Goal: Transaction & Acquisition: Purchase product/service

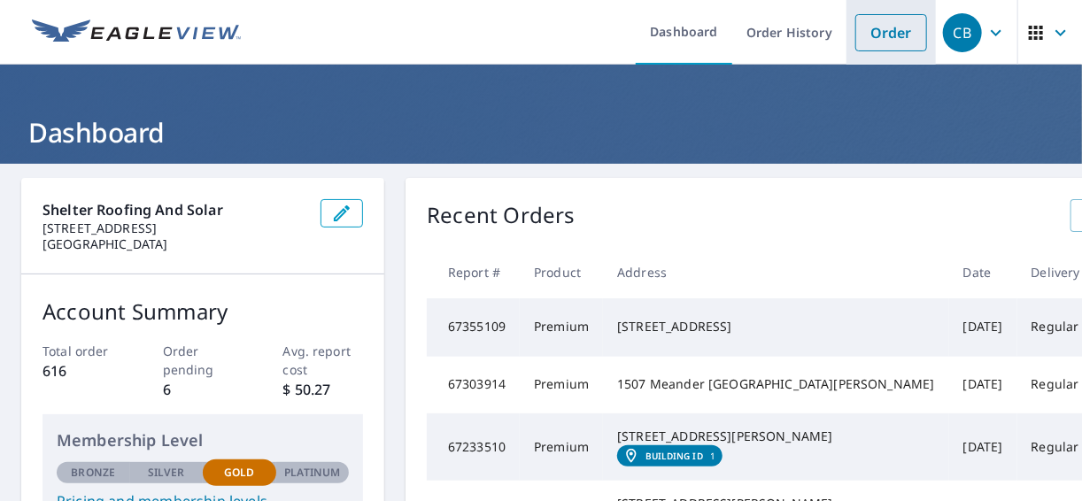
click at [882, 25] on link "Order" at bounding box center [892, 32] width 72 height 37
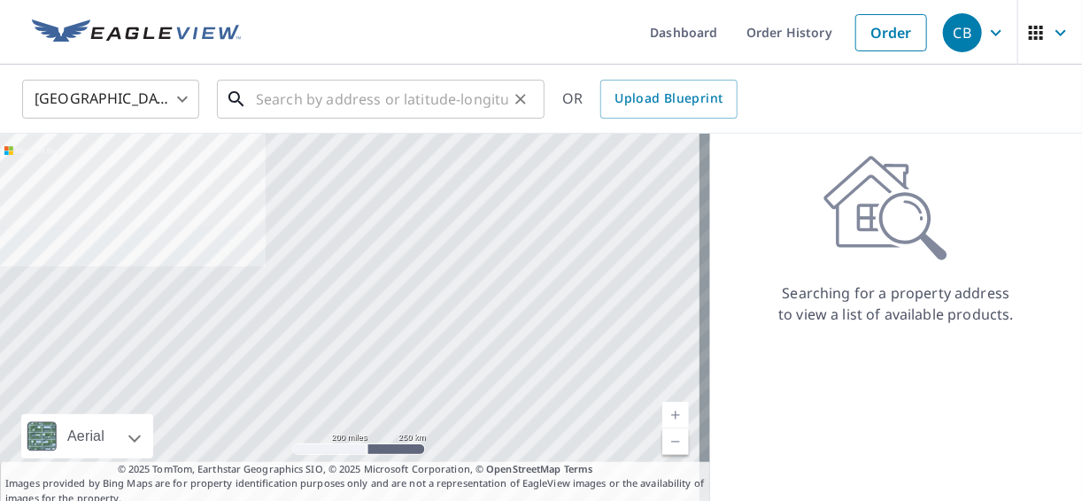
click at [485, 112] on input "text" at bounding box center [382, 99] width 252 height 50
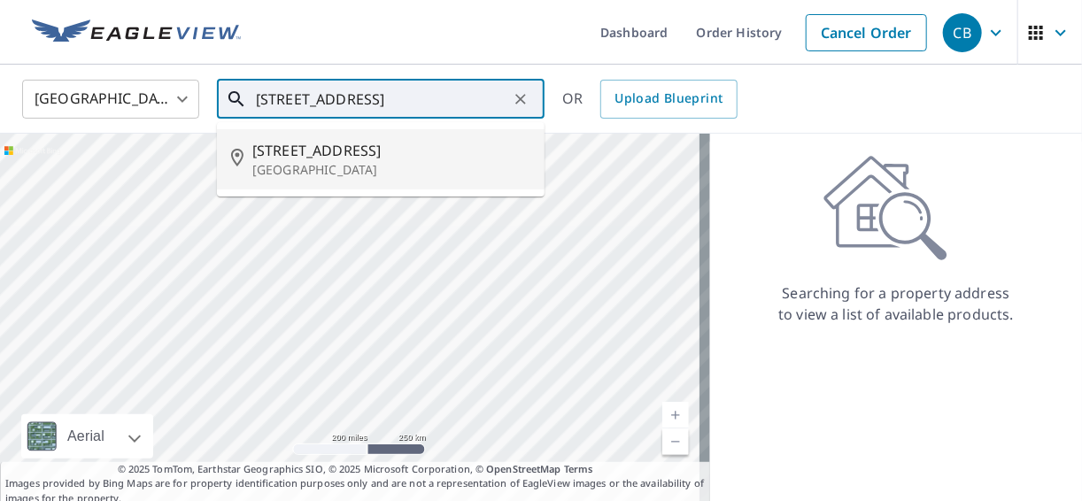
click at [415, 163] on p "[GEOGRAPHIC_DATA]" at bounding box center [391, 170] width 278 height 18
type input "[STREET_ADDRESS]"
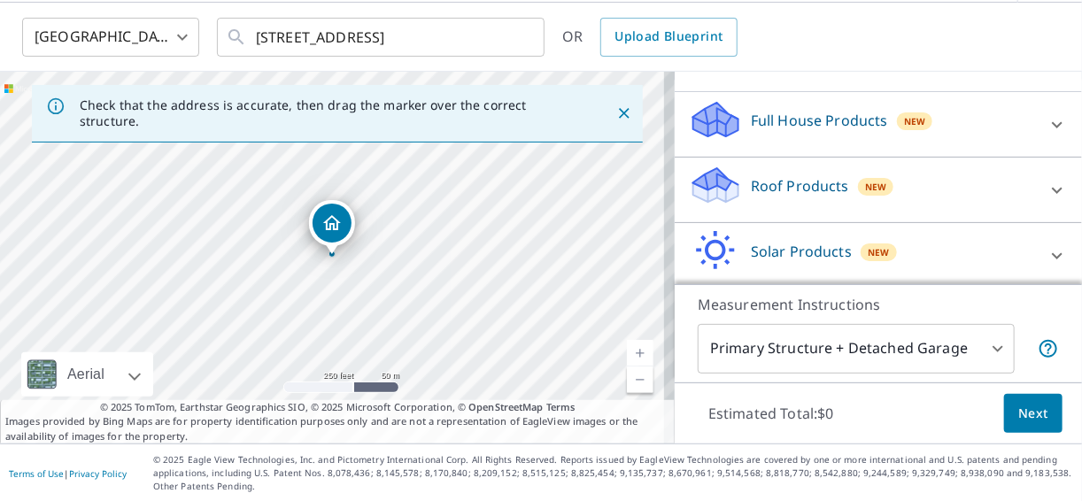
scroll to position [189, 0]
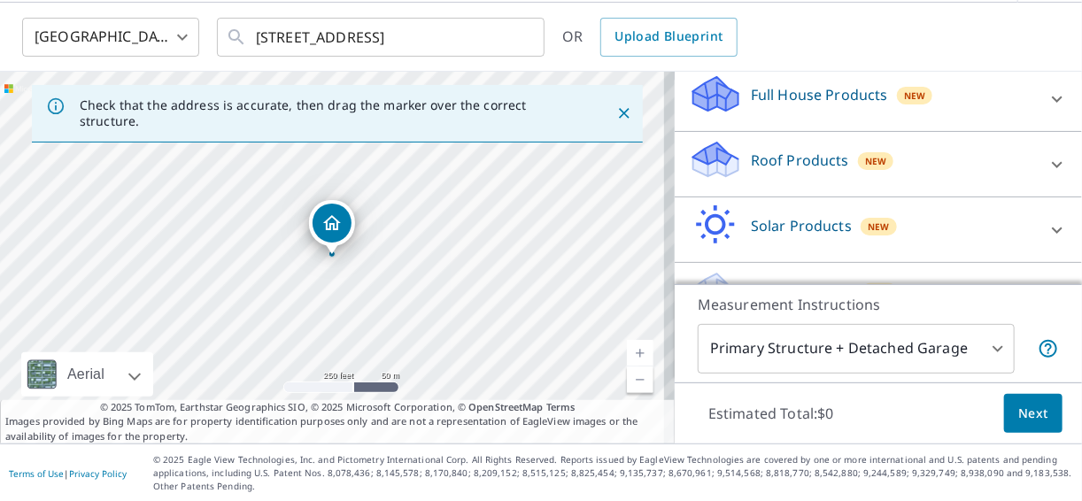
click at [796, 160] on p "Roof Products" at bounding box center [800, 160] width 98 height 21
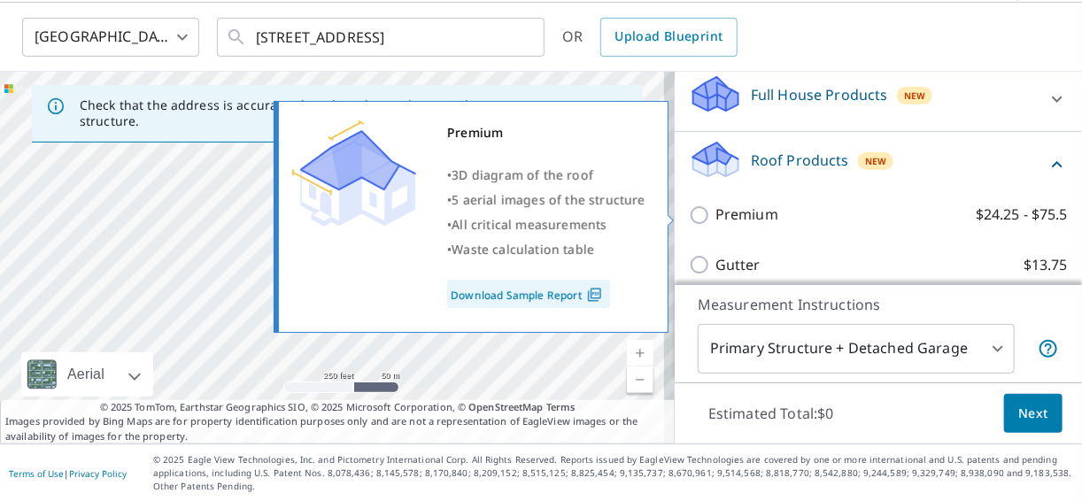
click at [772, 215] on label "Premium $24.25 - $75.5" at bounding box center [892, 215] width 352 height 22
click at [716, 215] on input "Premium $24.25 - $75.5" at bounding box center [702, 215] width 27 height 21
checkbox input "true"
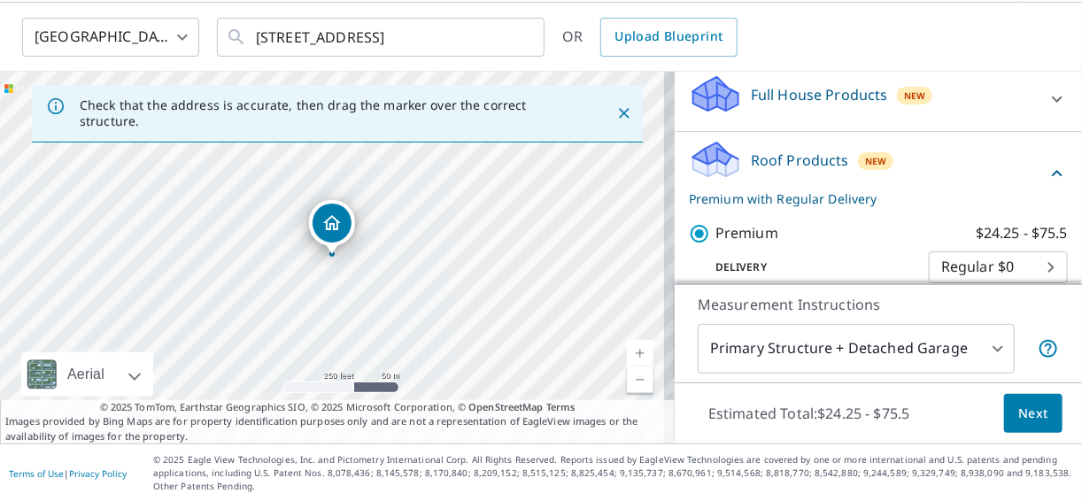
click at [1034, 420] on span "Next" at bounding box center [1033, 414] width 30 height 22
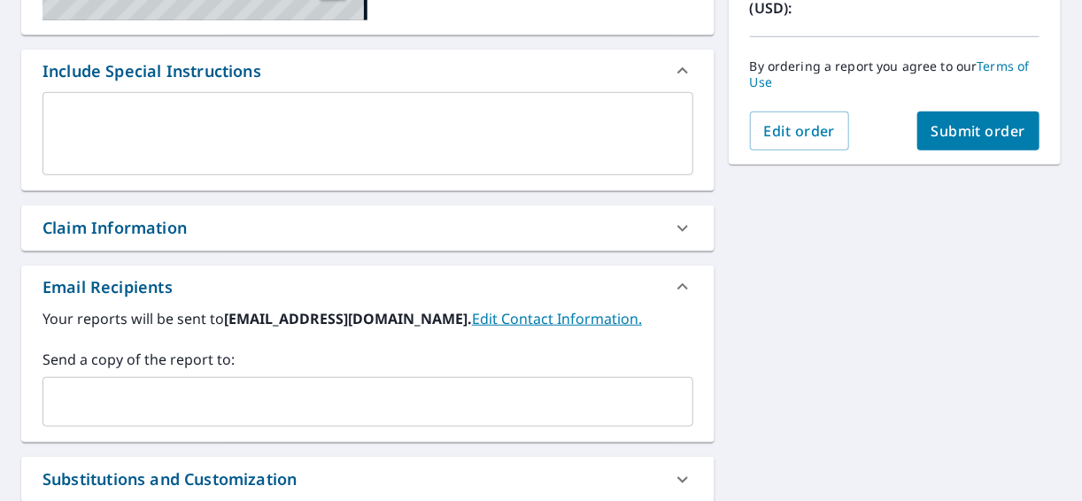
scroll to position [440, 0]
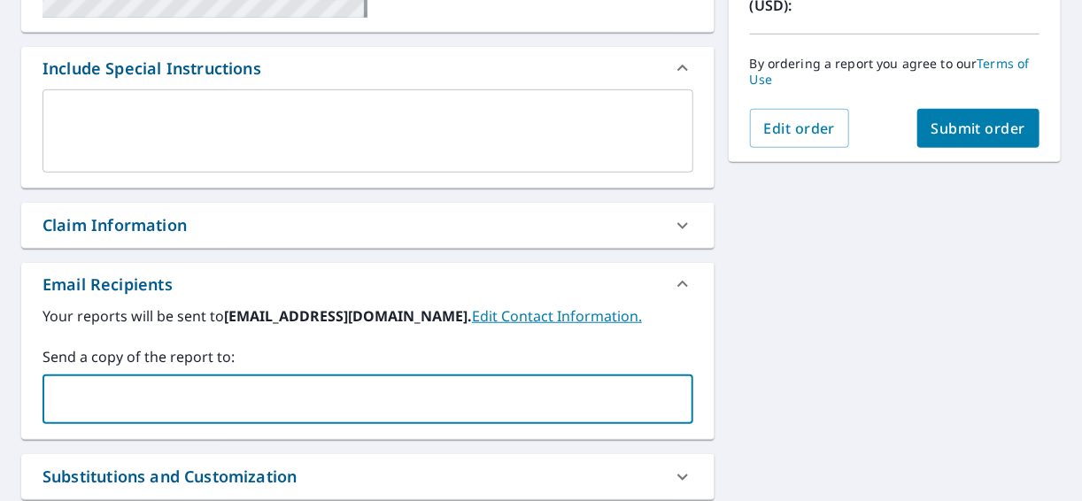
click at [159, 398] on input "text" at bounding box center [354, 400] width 608 height 34
type input "[EMAIL_ADDRESS][DOMAIN_NAME]"
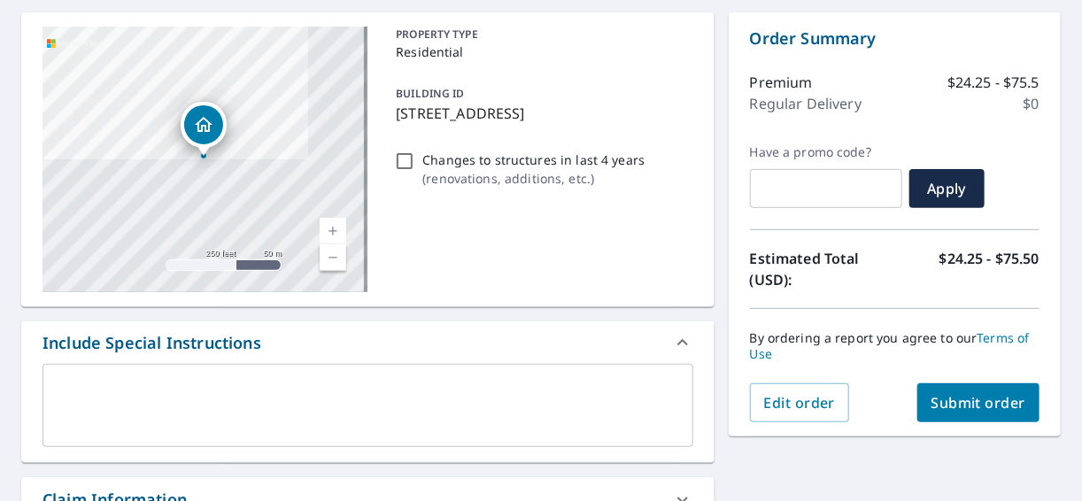
scroll to position [189, 0]
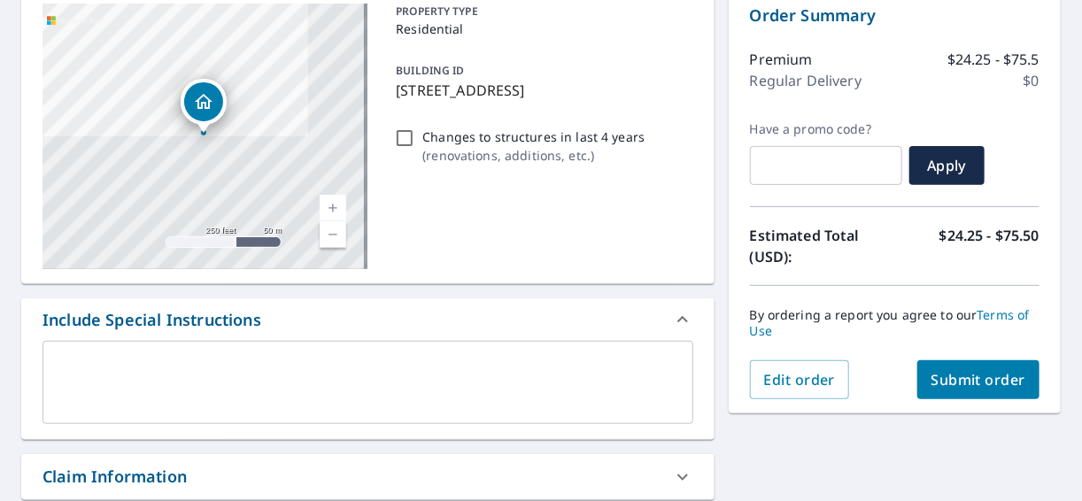
click at [932, 375] on span "Submit order" at bounding box center [979, 379] width 95 height 19
